Goal: Entertainment & Leisure: Consume media (video, audio)

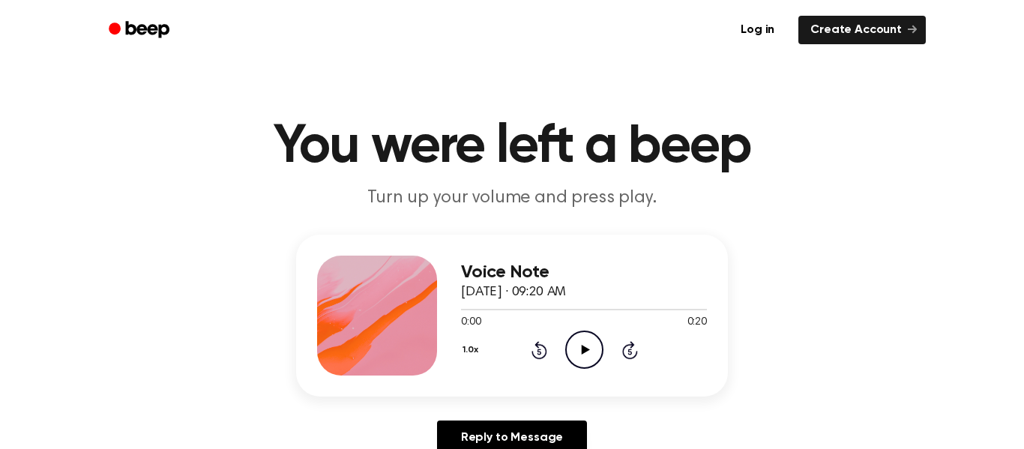
click at [634, 343] on icon "Skip 5 seconds" at bounding box center [629, 349] width 16 height 19
click at [591, 348] on icon "Play Audio" at bounding box center [584, 350] width 38 height 38
click at [543, 352] on icon "Rewind 5 seconds" at bounding box center [539, 349] width 16 height 19
click at [539, 352] on icon "Rewind 5 seconds" at bounding box center [539, 349] width 16 height 19
click at [540, 358] on icon at bounding box center [539, 350] width 16 height 18
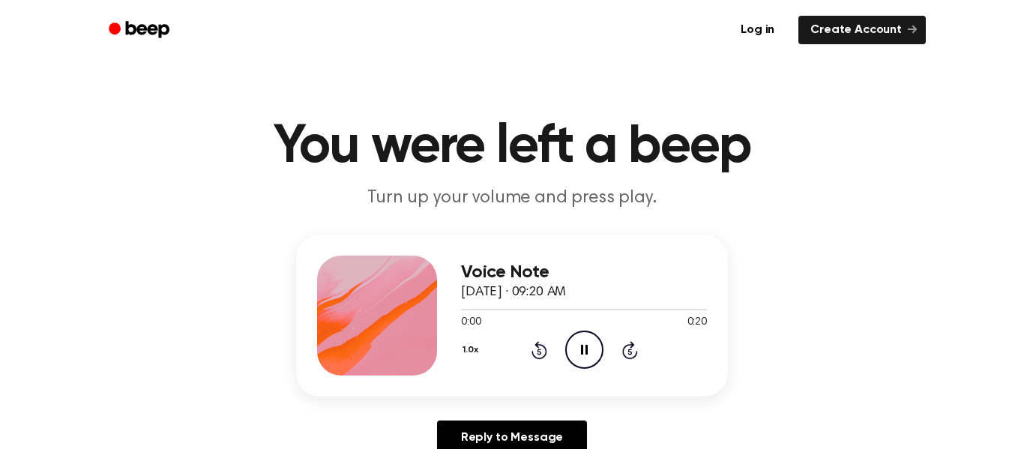
click at [539, 352] on icon at bounding box center [539, 352] width 4 height 6
click at [573, 357] on icon "Pause Audio" at bounding box center [584, 350] width 38 height 38
click at [567, 359] on circle at bounding box center [584, 349] width 37 height 37
click at [597, 349] on icon "Pause Audio" at bounding box center [584, 350] width 38 height 38
click at [539, 352] on icon at bounding box center [539, 352] width 4 height 6
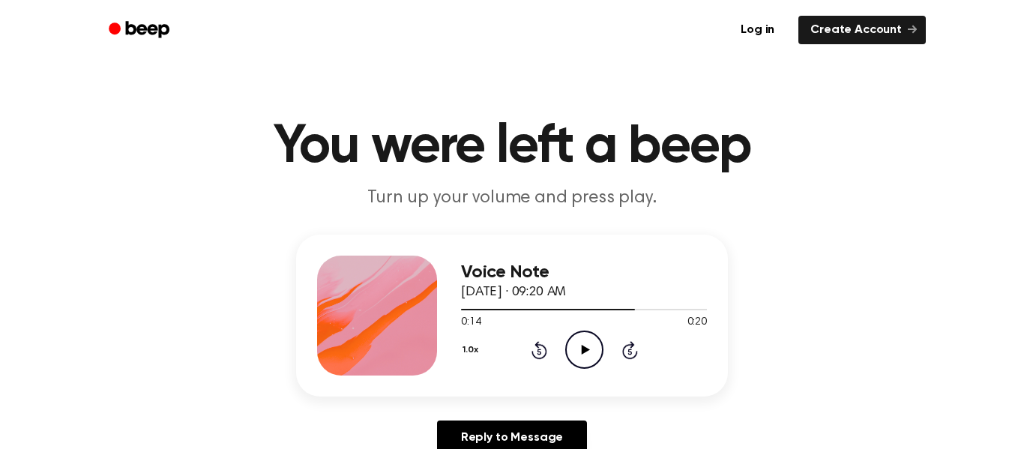
click at [539, 352] on icon at bounding box center [539, 352] width 4 height 6
click at [542, 352] on icon "Rewind 5 seconds" at bounding box center [539, 349] width 16 height 19
click at [539, 352] on icon at bounding box center [539, 352] width 4 height 6
click at [543, 346] on icon at bounding box center [539, 350] width 16 height 18
click at [540, 343] on icon "Rewind 5 seconds" at bounding box center [539, 349] width 16 height 19
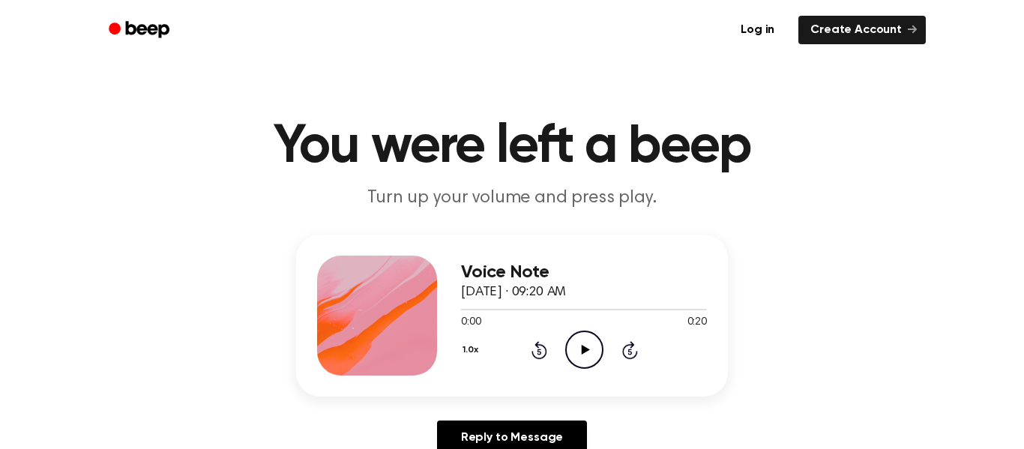
click at [560, 348] on div "1.0x Rewind 5 seconds Play Audio Skip 5 seconds" at bounding box center [584, 350] width 246 height 38
click at [595, 349] on icon "Play Audio" at bounding box center [584, 350] width 38 height 38
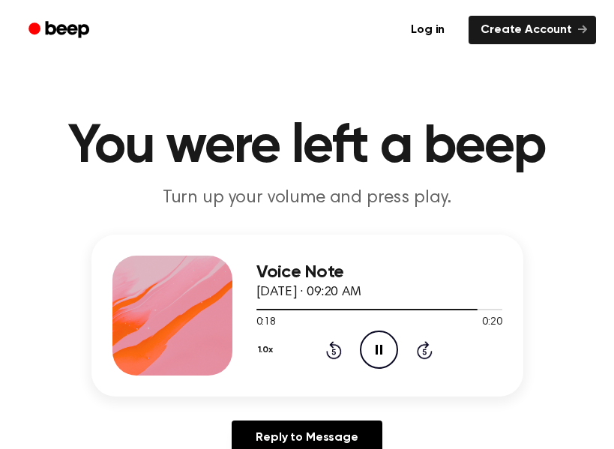
click at [332, 343] on icon at bounding box center [334, 350] width 16 height 18
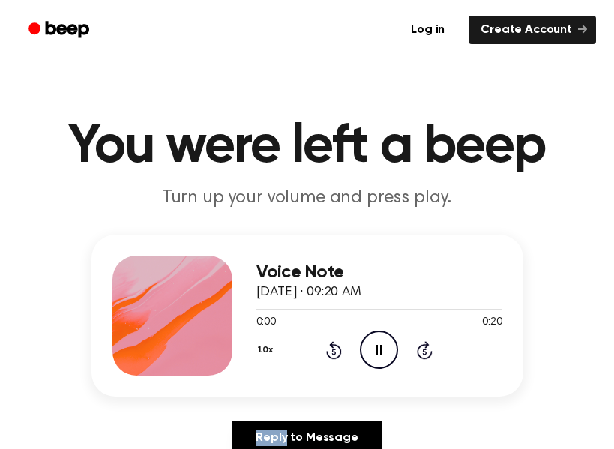
click at [332, 343] on icon at bounding box center [334, 350] width 16 height 18
click at [361, 340] on icon "Pause Audio" at bounding box center [379, 350] width 38 height 38
click at [331, 357] on icon at bounding box center [334, 350] width 16 height 18
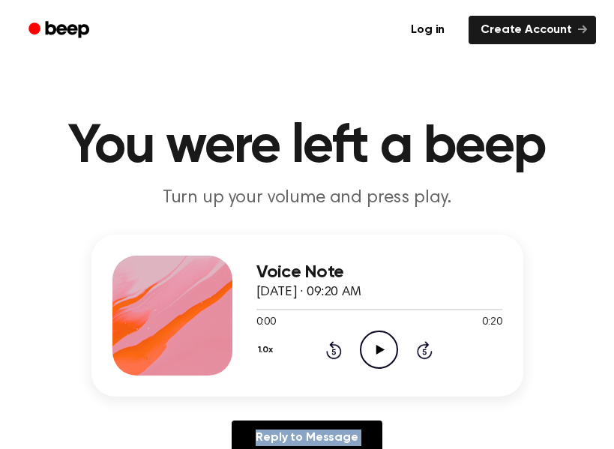
click at [370, 339] on icon "Play Audio" at bounding box center [379, 350] width 38 height 38
click at [371, 349] on icon "Pause Audio" at bounding box center [379, 350] width 38 height 38
click at [340, 349] on icon at bounding box center [334, 350] width 16 height 18
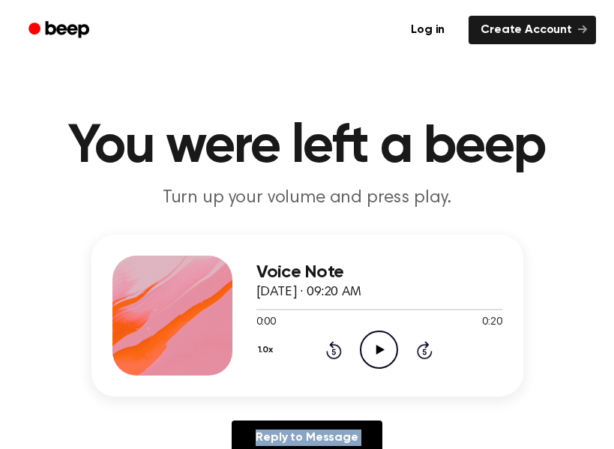
click at [340, 349] on icon at bounding box center [334, 350] width 16 height 18
click at [379, 345] on icon "Play Audio" at bounding box center [379, 350] width 38 height 38
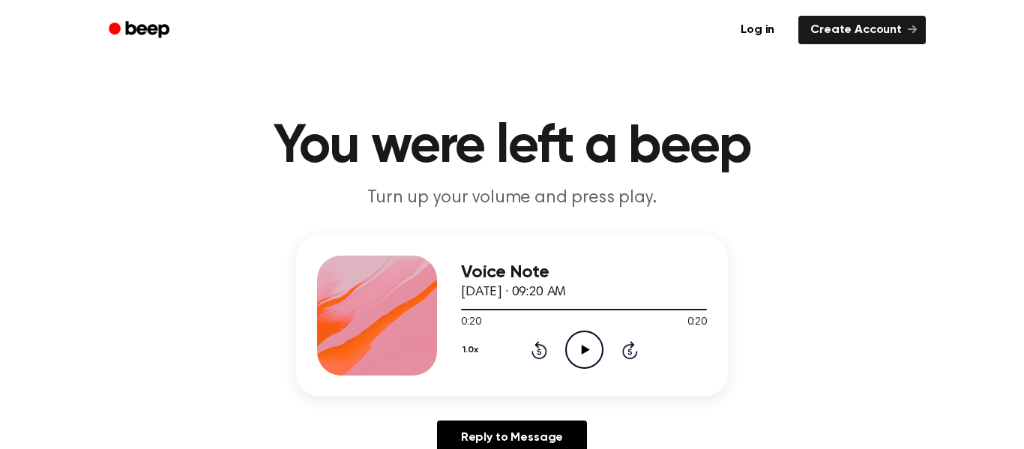
click at [542, 341] on icon "Rewind 5 seconds" at bounding box center [539, 349] width 16 height 19
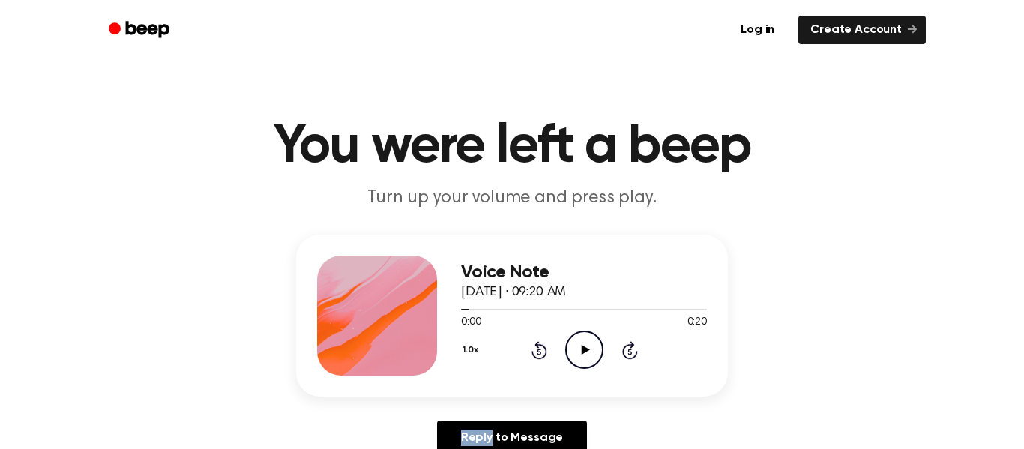
click at [542, 341] on icon "Rewind 5 seconds" at bounding box center [539, 349] width 16 height 19
click at [583, 337] on icon "Play Audio" at bounding box center [584, 350] width 38 height 38
click at [583, 337] on icon "Pause Audio" at bounding box center [584, 350] width 38 height 38
click at [595, 351] on icon "Play Audio" at bounding box center [584, 350] width 38 height 38
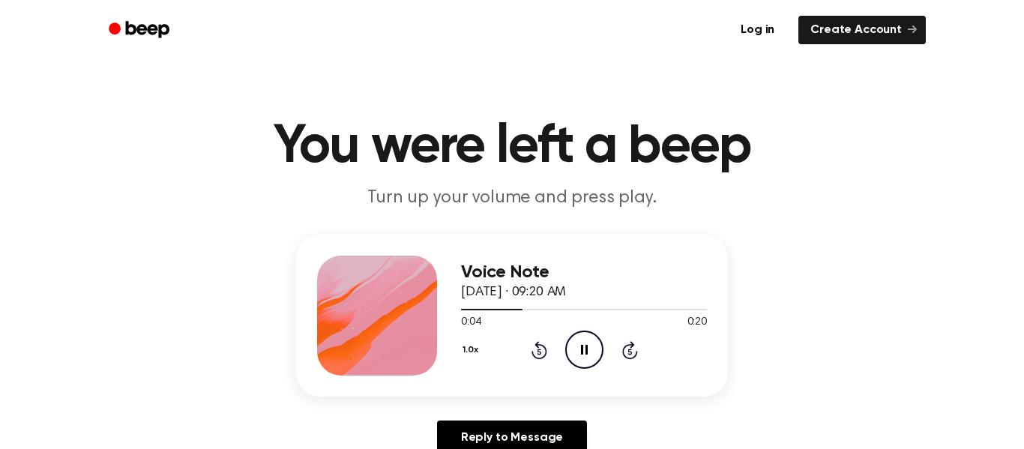
click at [578, 343] on icon "Pause Audio" at bounding box center [584, 350] width 38 height 38
click at [588, 342] on icon "Play Audio" at bounding box center [584, 350] width 38 height 38
click at [573, 340] on icon "Play Audio" at bounding box center [584, 350] width 38 height 38
click at [537, 352] on icon "Rewind 5 seconds" at bounding box center [539, 349] width 16 height 19
click at [587, 348] on icon "Pause Audio" at bounding box center [584, 350] width 38 height 38
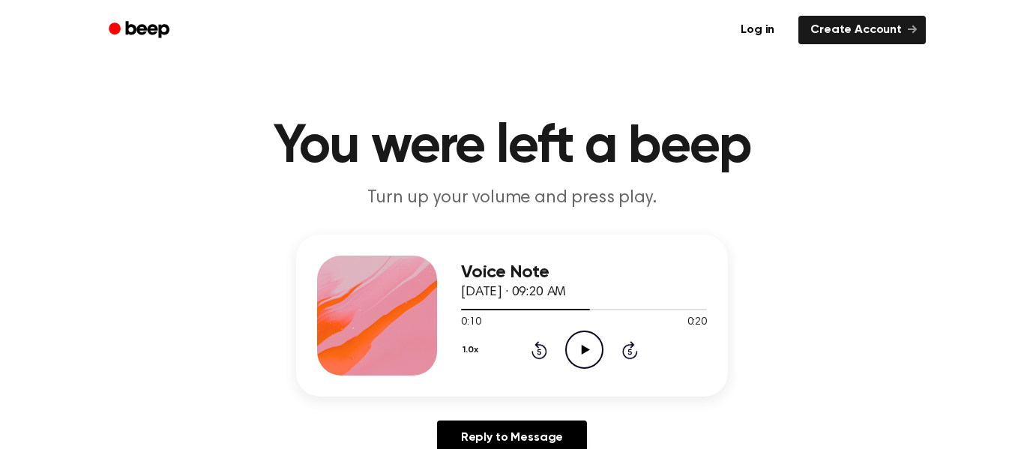
click at [584, 335] on icon "Play Audio" at bounding box center [584, 350] width 38 height 38
click at [584, 335] on icon "Pause Audio" at bounding box center [584, 350] width 38 height 38
click at [534, 351] on icon "Rewind 5 seconds" at bounding box center [539, 349] width 16 height 19
click at [588, 349] on icon "Play Audio" at bounding box center [584, 350] width 38 height 38
click at [588, 349] on icon "Pause Audio" at bounding box center [584, 350] width 38 height 38
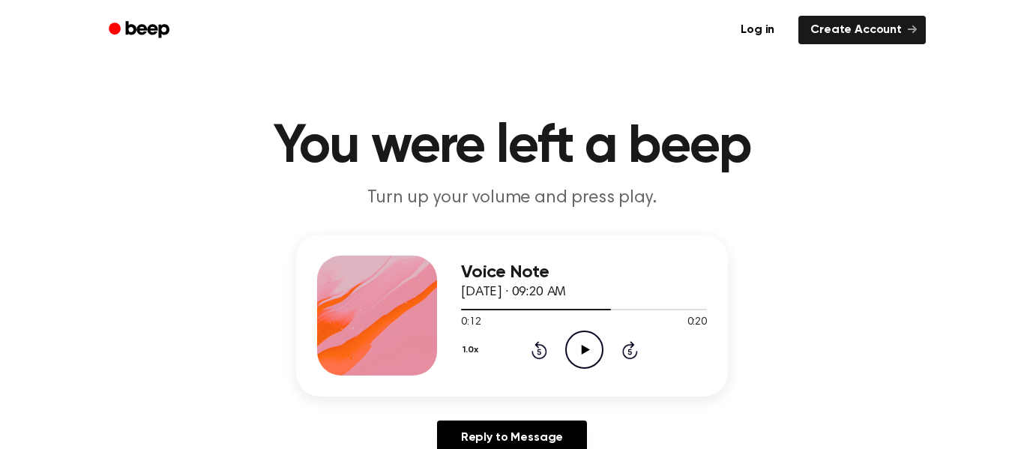
click at [592, 346] on icon "Play Audio" at bounding box center [584, 350] width 38 height 38
click at [545, 354] on icon at bounding box center [539, 350] width 16 height 18
click at [588, 353] on icon "Pause Audio" at bounding box center [584, 350] width 38 height 38
click at [591, 354] on icon "Play Audio" at bounding box center [584, 350] width 38 height 38
click at [591, 354] on icon "Pause Audio" at bounding box center [584, 350] width 38 height 38
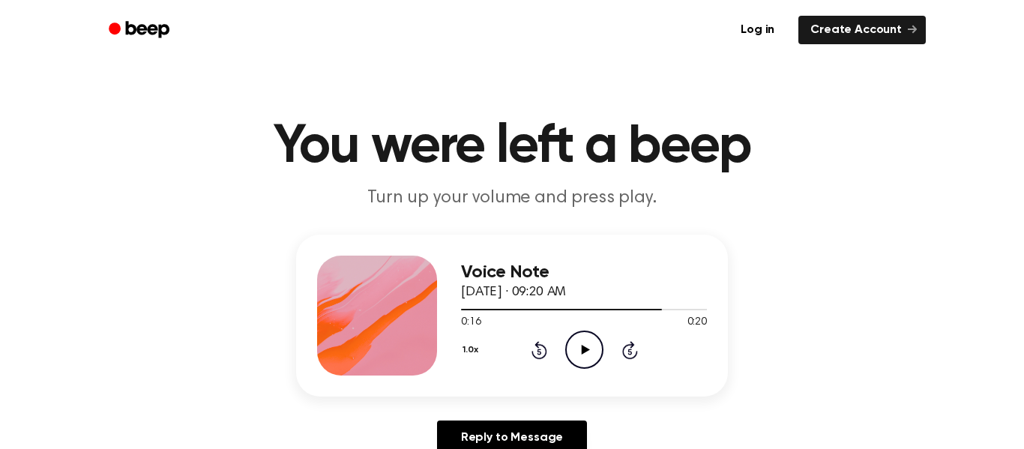
click at [542, 351] on icon "Rewind 5 seconds" at bounding box center [539, 349] width 16 height 19
click at [591, 348] on icon "Play Audio" at bounding box center [584, 350] width 38 height 38
click at [591, 348] on icon "Pause Audio" at bounding box center [584, 350] width 38 height 38
click at [591, 331] on icon "Play Audio" at bounding box center [584, 350] width 38 height 38
click at [549, 345] on div "1.0x Rewind 5 seconds Pause Audio Skip 5 seconds" at bounding box center [584, 350] width 246 height 38
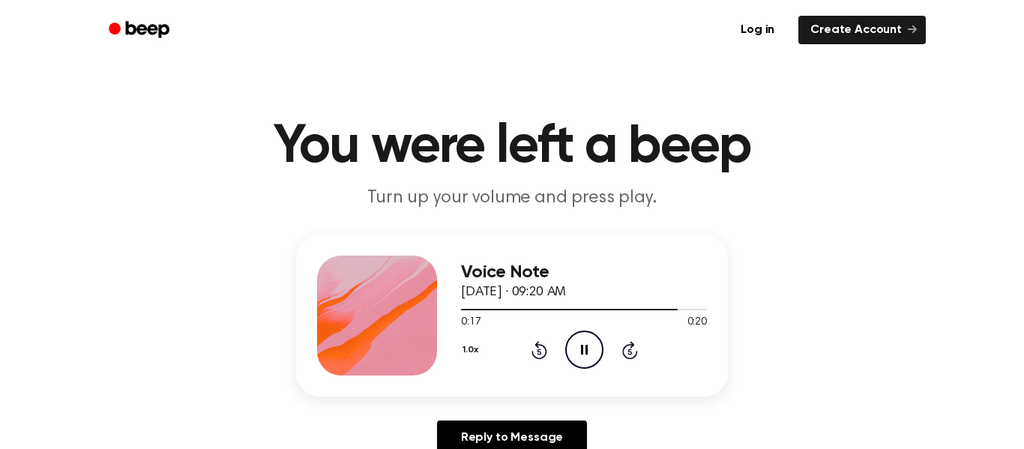
click at [540, 348] on icon "Rewind 5 seconds" at bounding box center [539, 349] width 16 height 19
click at [572, 352] on icon "Pause Audio" at bounding box center [584, 350] width 38 height 38
click at [587, 357] on icon "Play Audio" at bounding box center [584, 350] width 38 height 38
click at [587, 357] on icon "Pause Audio" at bounding box center [584, 350] width 38 height 38
click at [590, 349] on icon "Play Audio" at bounding box center [584, 350] width 38 height 38
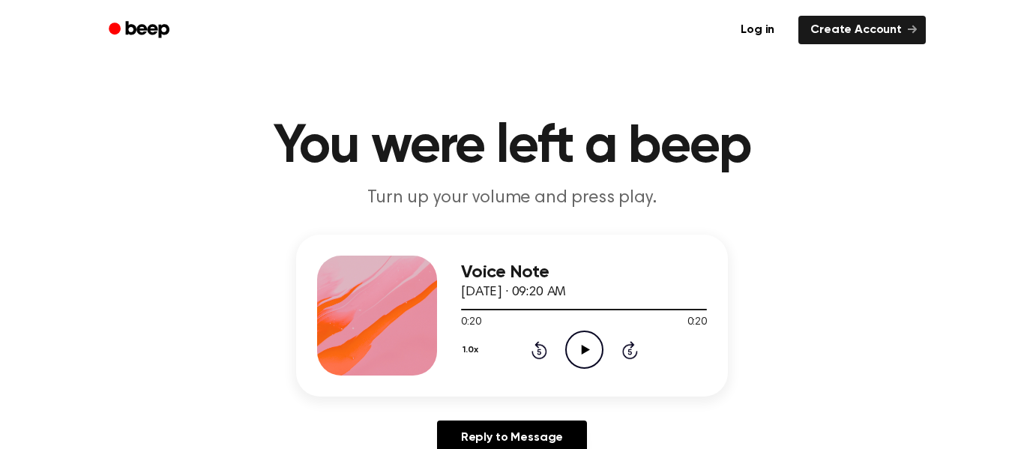
click at [544, 349] on icon at bounding box center [539, 350] width 16 height 18
click at [571, 350] on icon "Play Audio" at bounding box center [584, 350] width 38 height 38
click at [571, 350] on icon "Pause Audio" at bounding box center [584, 350] width 38 height 38
click at [571, 350] on icon "Play Audio" at bounding box center [584, 350] width 38 height 38
